Goal: Task Accomplishment & Management: Manage account settings

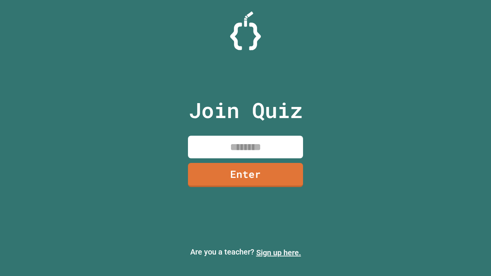
click at [279, 253] on link "Sign up here." at bounding box center [278, 252] width 45 height 9
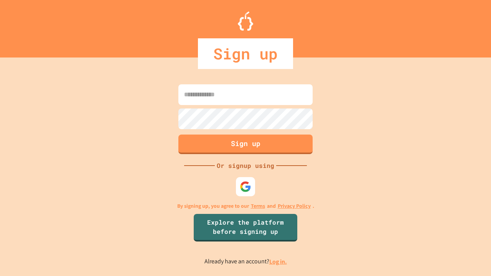
click at [279, 262] on link "Log in." at bounding box center [279, 262] width 18 height 8
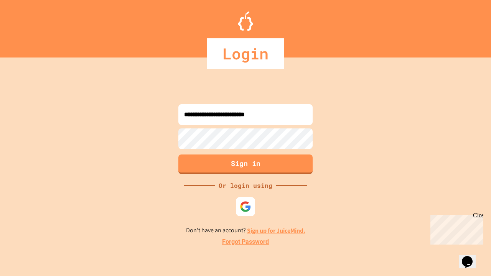
type input "**********"
